Goal: Check status

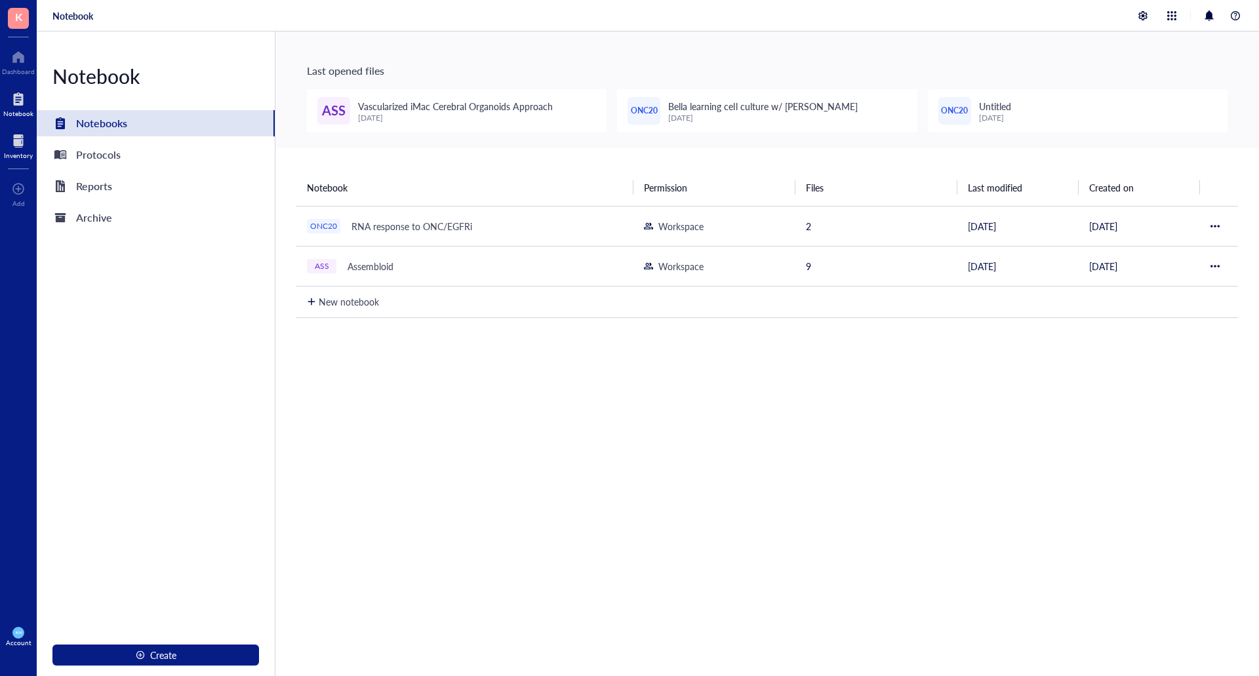
click at [19, 138] on div at bounding box center [18, 140] width 29 height 21
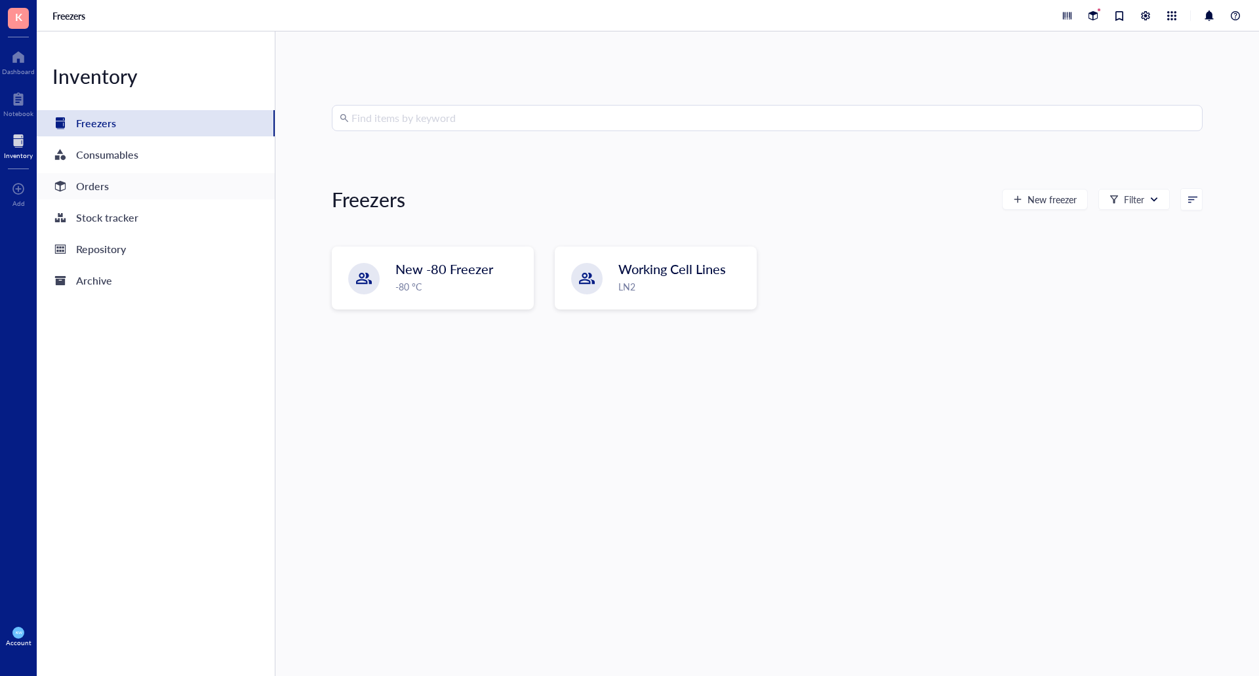
click at [86, 190] on div "Orders" at bounding box center [92, 186] width 33 height 18
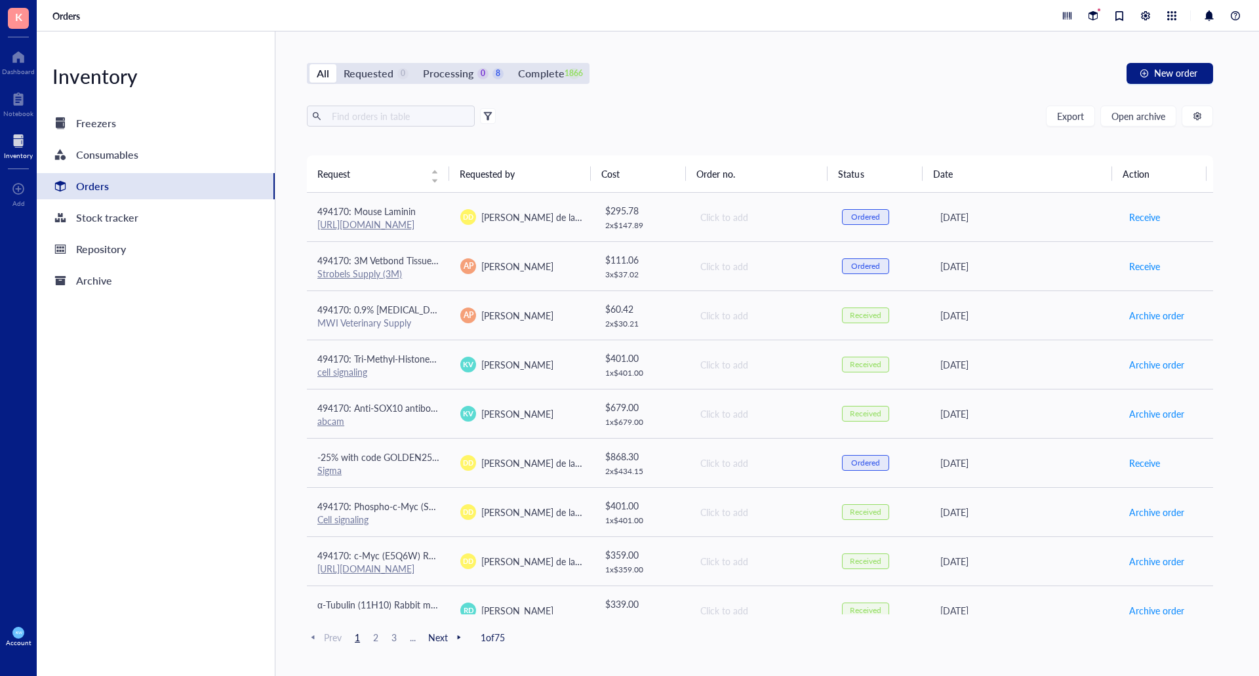
click at [469, 84] on div "All Requested 0 Processing 0 8 Complete 1866 New order Export Open archive Requ…" at bounding box center [759, 353] width 969 height 645
click at [458, 75] on div "Processing" at bounding box center [448, 73] width 50 height 18
click at [416, 64] on input "Processing 0 8" at bounding box center [416, 64] width 0 height 0
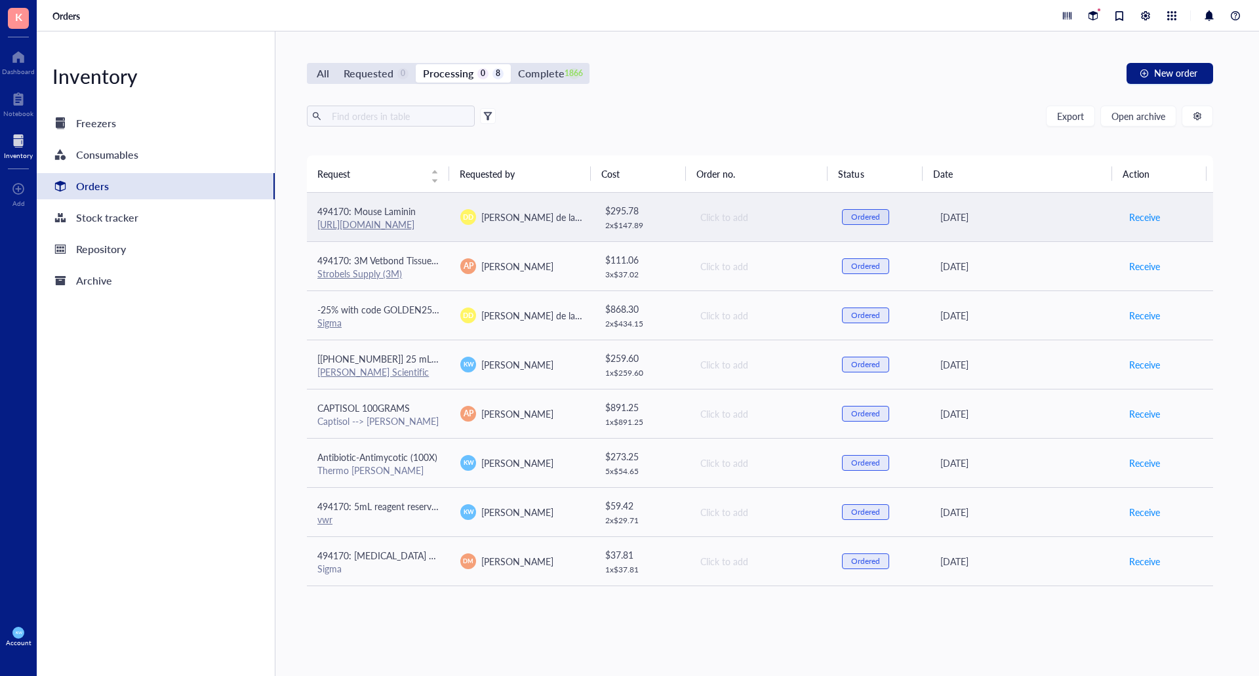
click at [559, 229] on td "[PERSON_NAME] de la [PERSON_NAME]" at bounding box center [521, 217] width 143 height 49
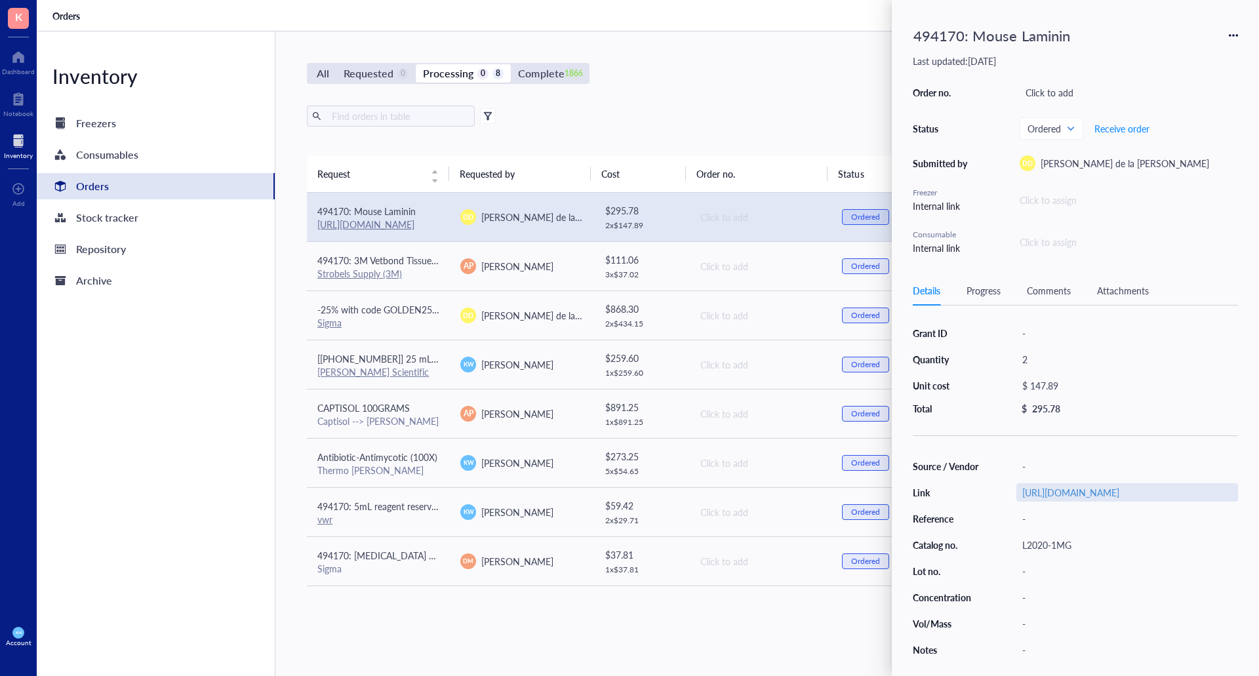
click at [1084, 500] on div "[URL][DOMAIN_NAME]" at bounding box center [1127, 492] width 222 height 18
click at [734, 52] on div "All Requested 0 Processing 0 8 Complete 1866 New order Export Open archive Requ…" at bounding box center [759, 353] width 969 height 645
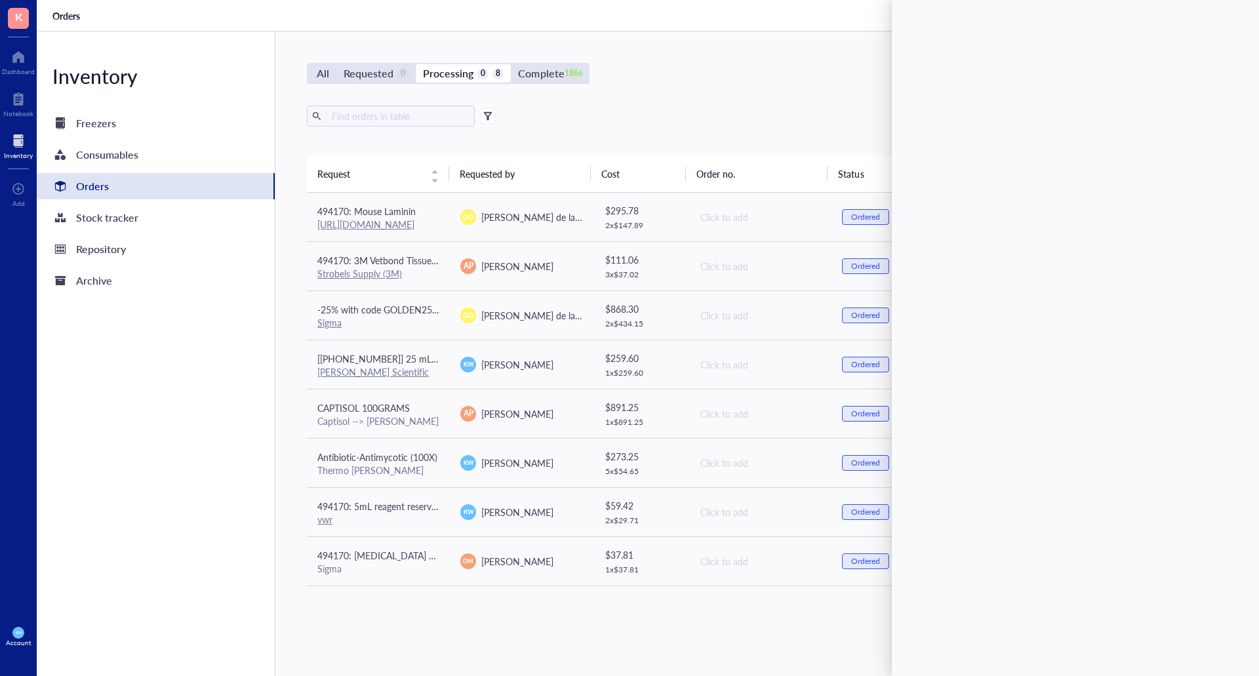
click at [727, 637] on div "All Requested 0 Processing 0 8 Complete 1866 New order Export Open archive Requ…" at bounding box center [759, 353] width 969 height 645
